Goal: Task Accomplishment & Management: Manage account settings

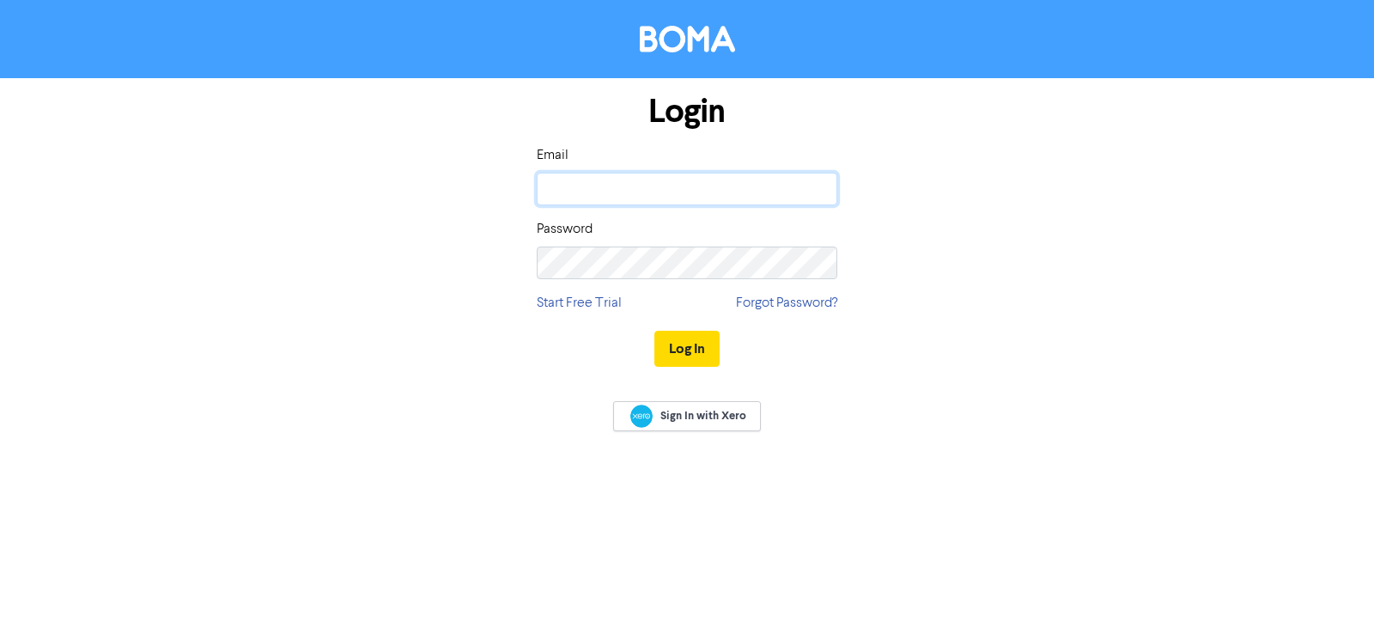
click at [562, 186] on input "email" at bounding box center [687, 189] width 301 height 33
type input "[PERSON_NAME][EMAIL_ADDRESS][DOMAIN_NAME]"
click at [686, 350] on button "Log In" at bounding box center [686, 349] width 65 height 36
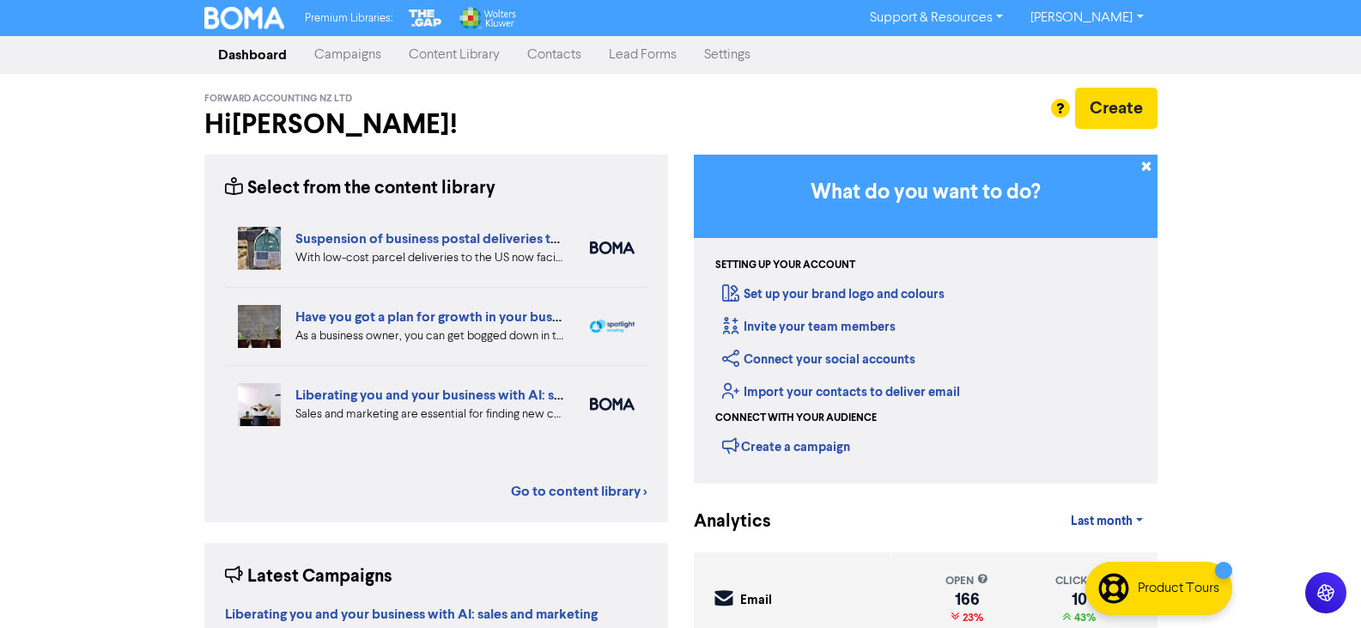
click at [726, 58] on link "Settings" at bounding box center [727, 55] width 74 height 34
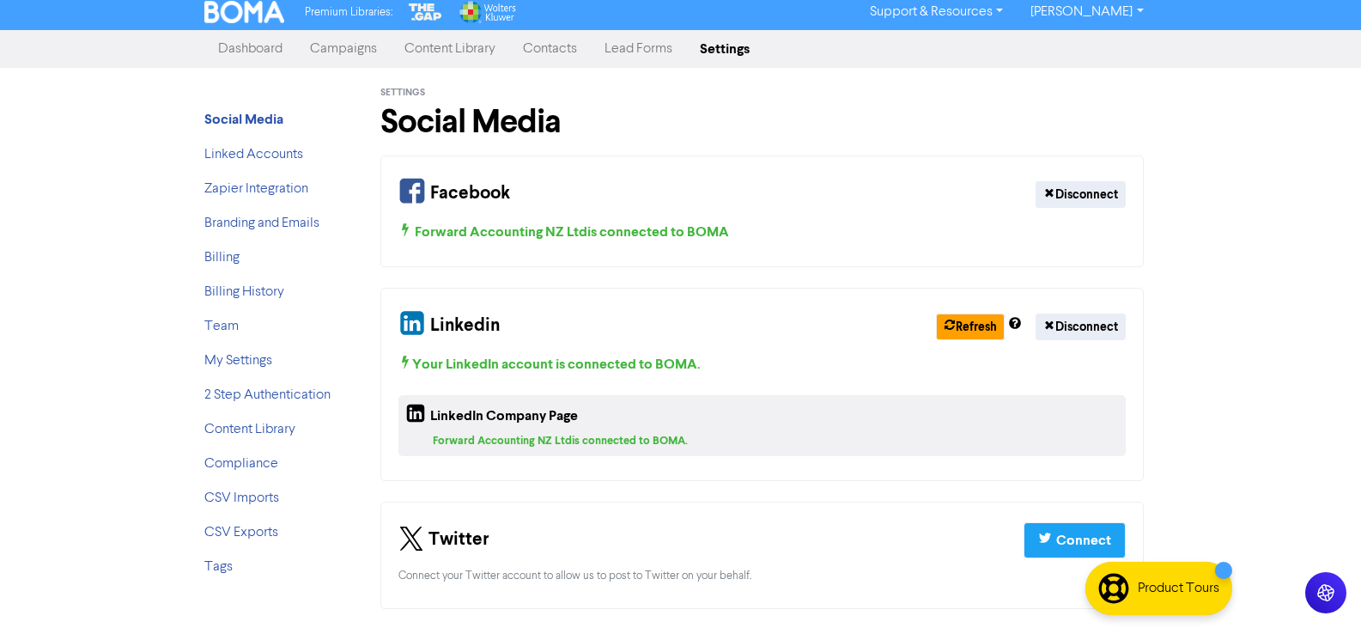
scroll to position [8, 0]
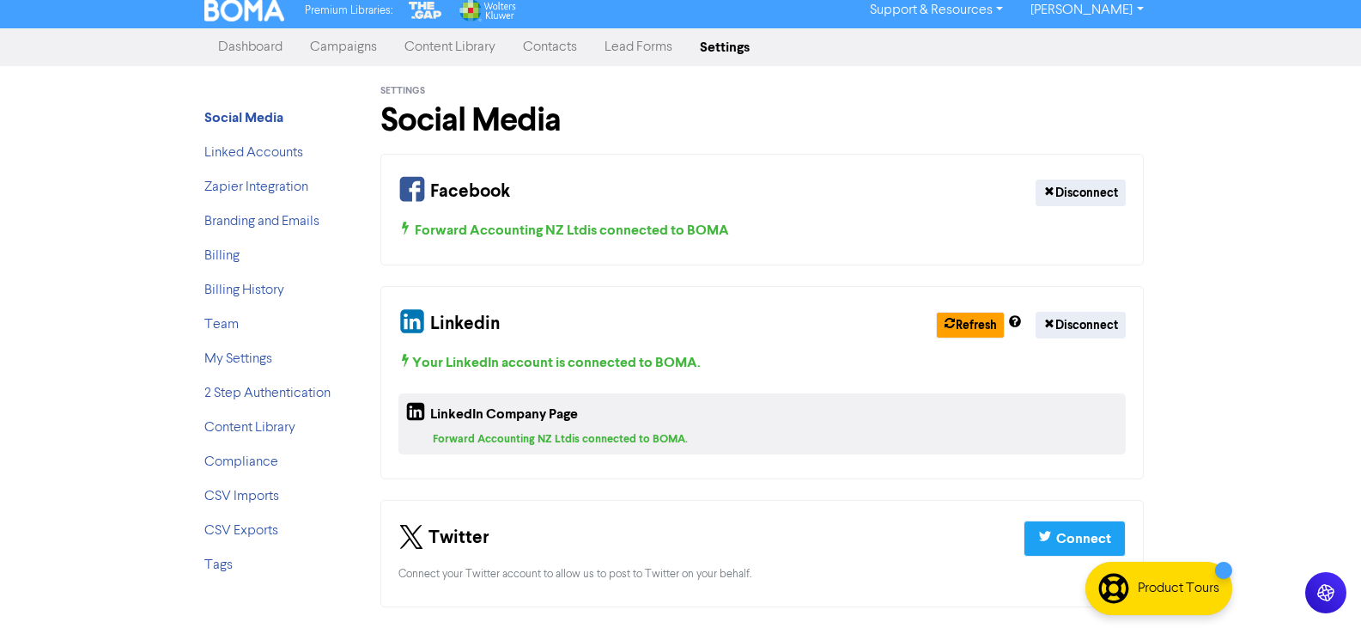
click at [1141, 12] on link "[PERSON_NAME]" at bounding box center [1087, 10] width 140 height 27
click at [1017, 9] on link "Support & Resources" at bounding box center [936, 10] width 161 height 27
click at [718, 52] on link "Settings" at bounding box center [724, 47] width 77 height 34
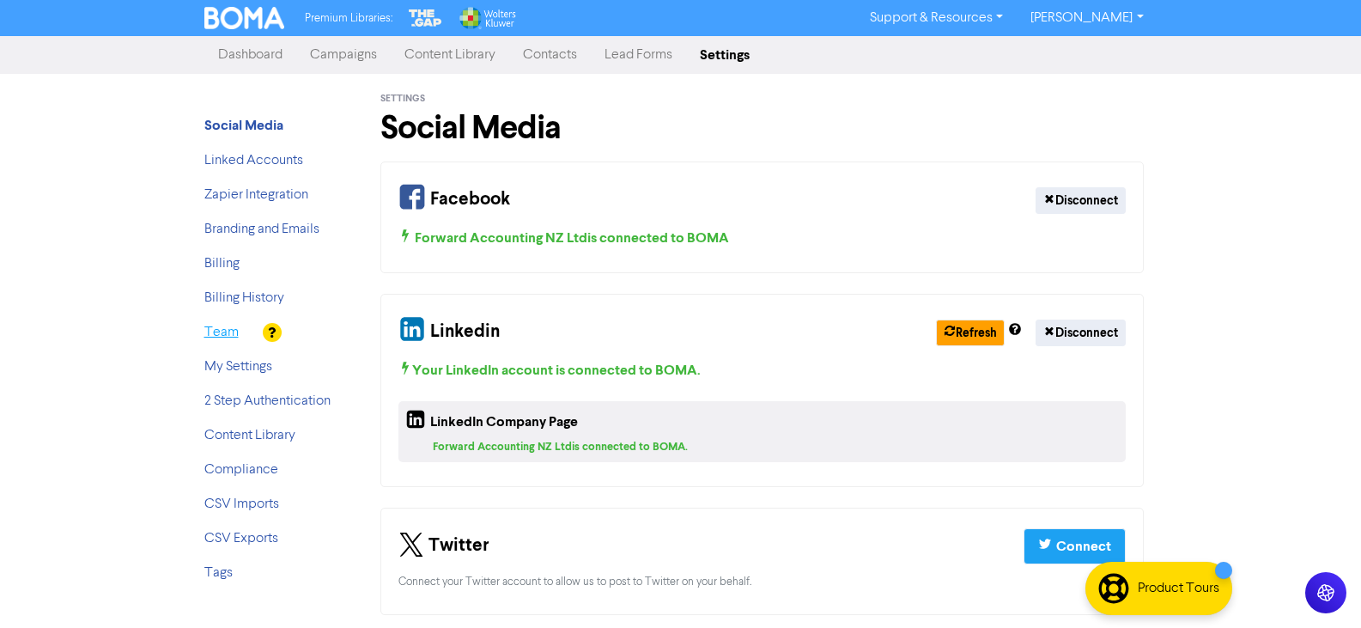
click at [219, 332] on link "Team" at bounding box center [221, 332] width 34 height 14
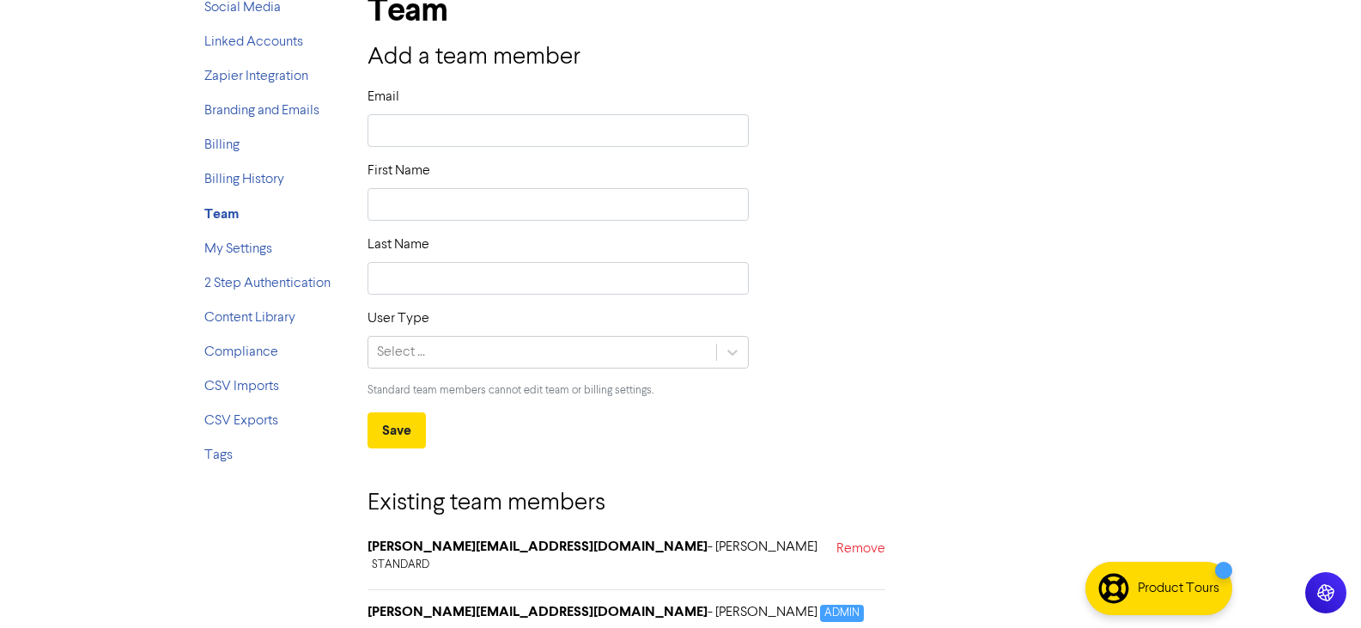
scroll to position [124, 0]
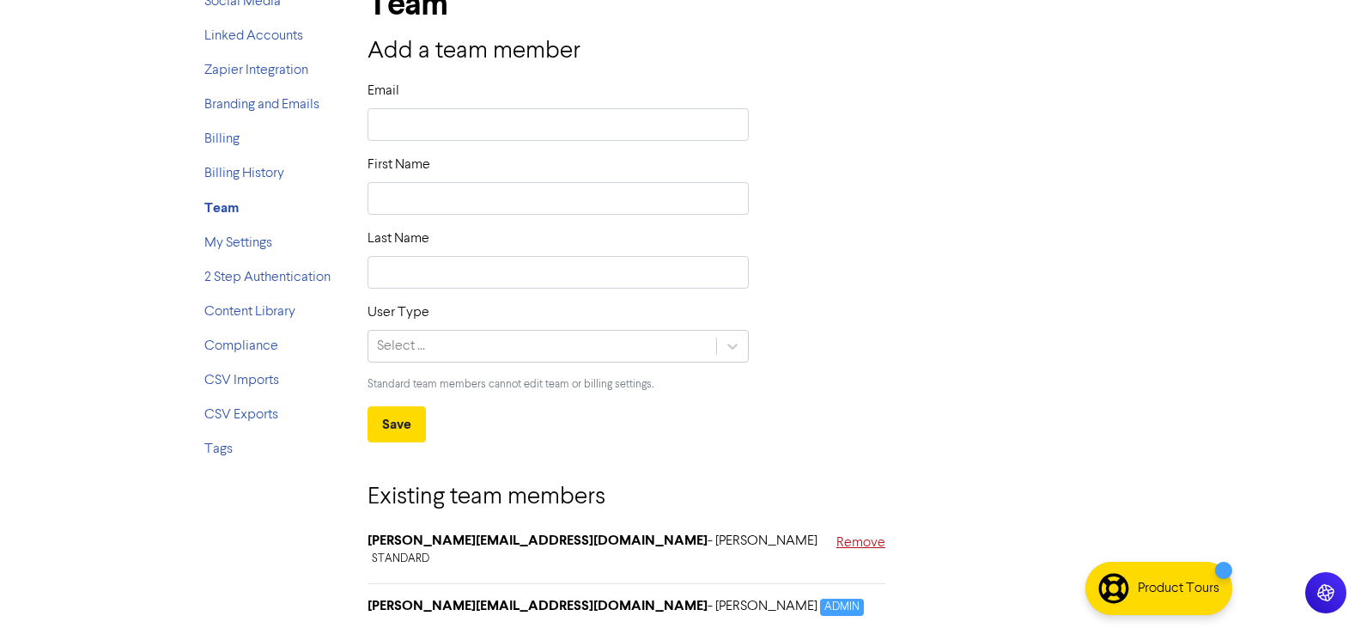
click at [854, 542] on link "Remove" at bounding box center [860, 552] width 49 height 41
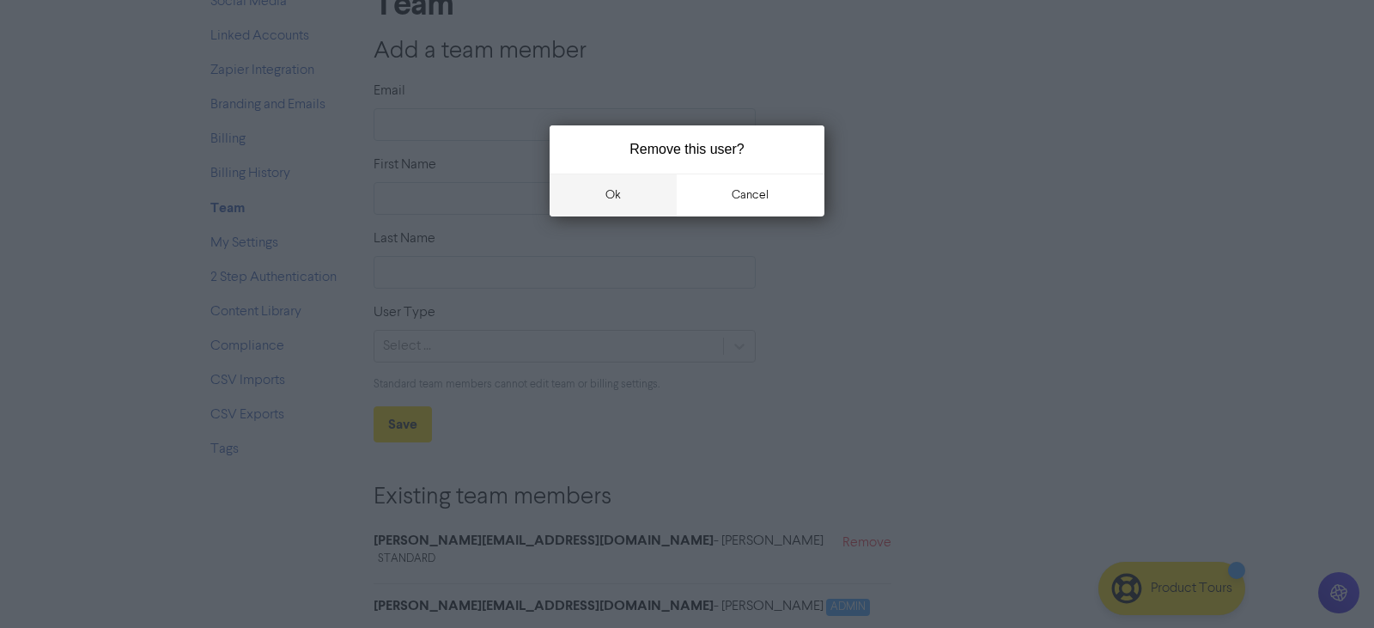
click at [608, 196] on button "ok" at bounding box center [613, 194] width 127 height 43
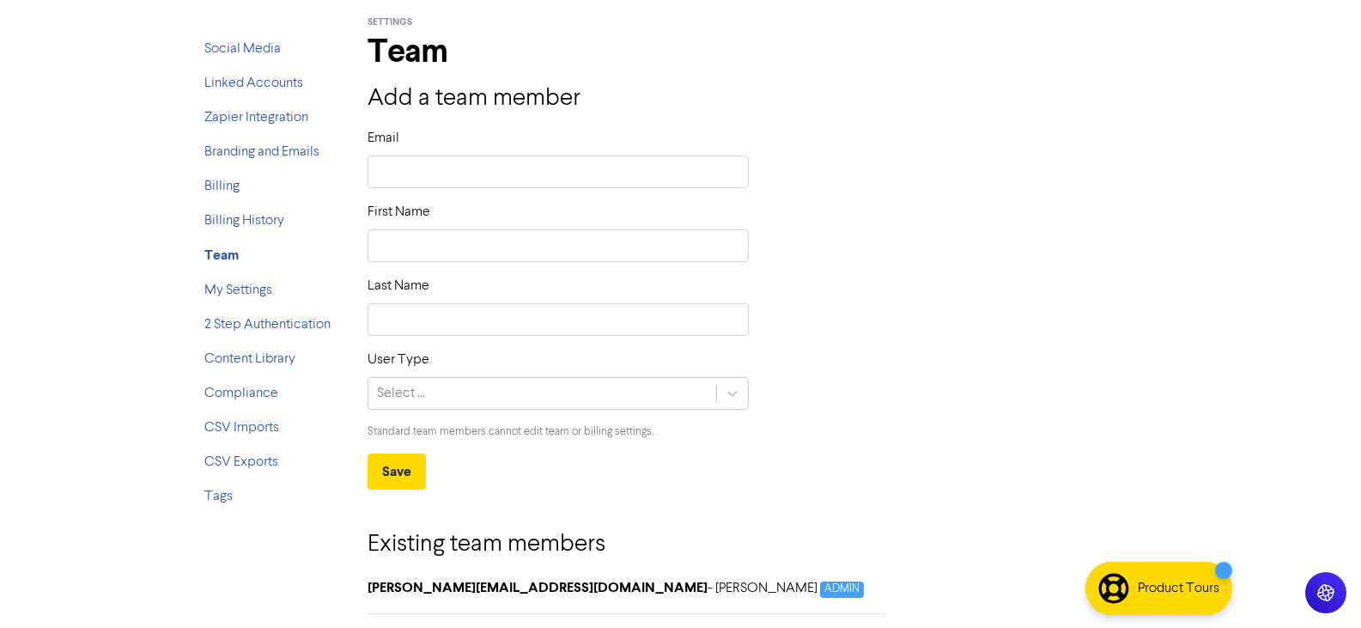
scroll to position [76, 0]
